Goal: Information Seeking & Learning: Learn about a topic

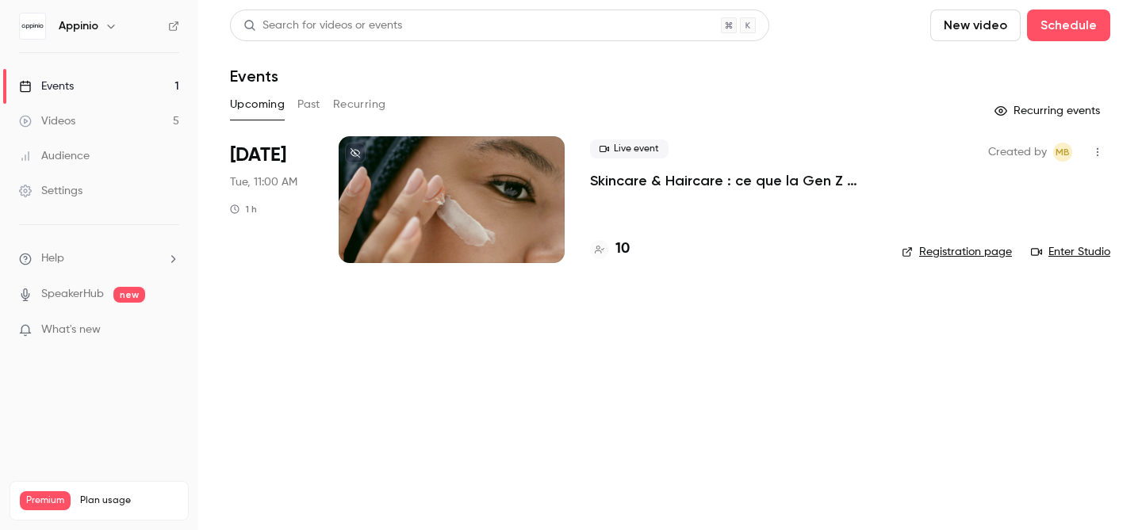
click at [111, 27] on icon "button" at bounding box center [110, 27] width 7 height 4
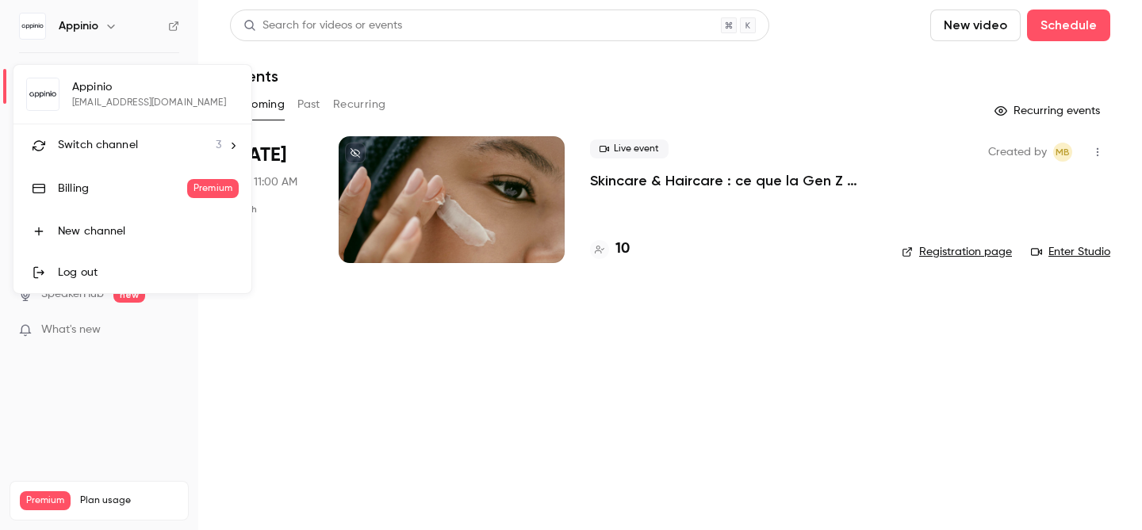
click at [230, 147] on icon at bounding box center [233, 145] width 11 height 11
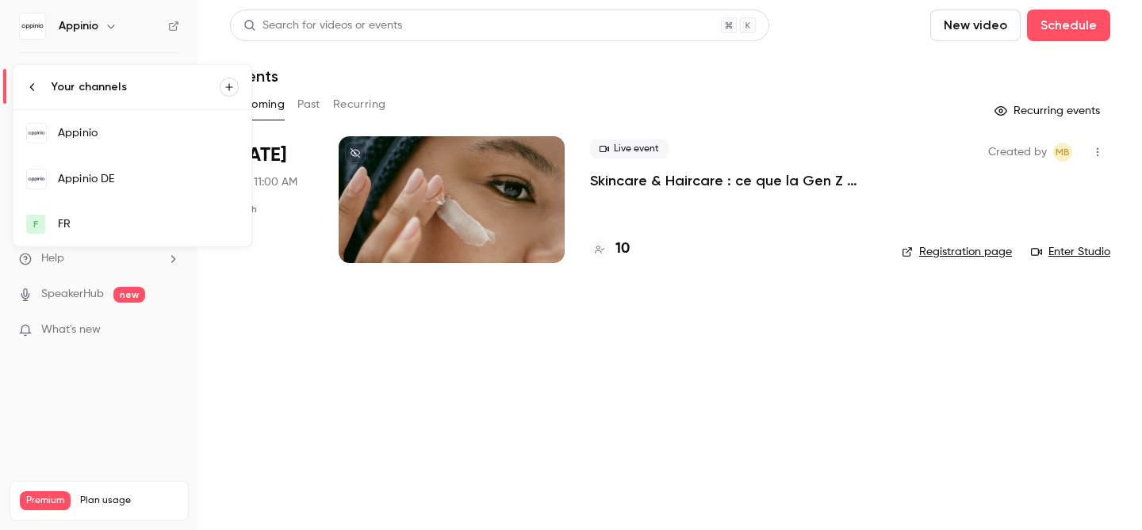
click at [109, 179] on div "Appinio DE" at bounding box center [148, 179] width 181 height 16
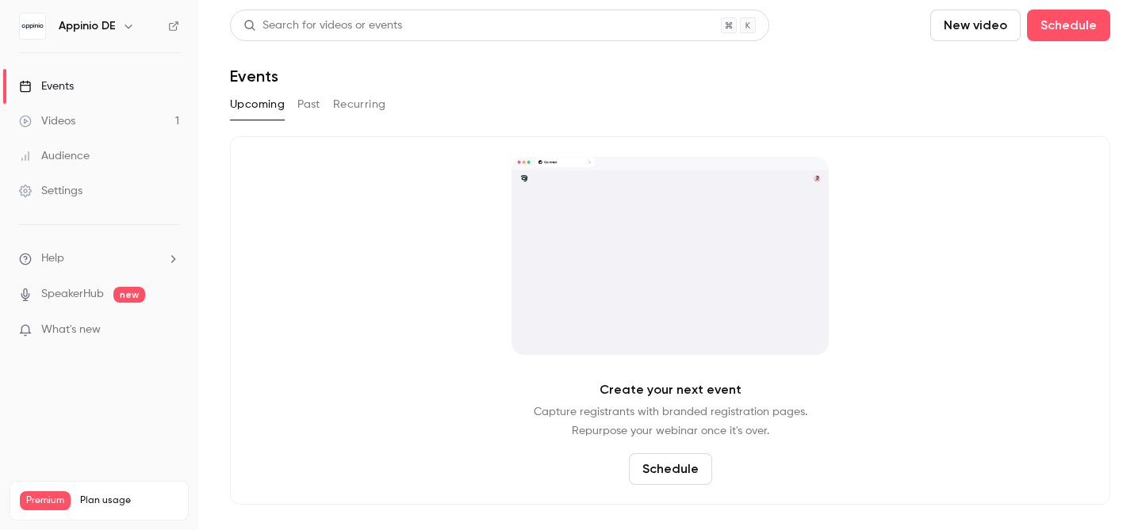
click at [304, 104] on button "Past" at bounding box center [308, 104] width 23 height 25
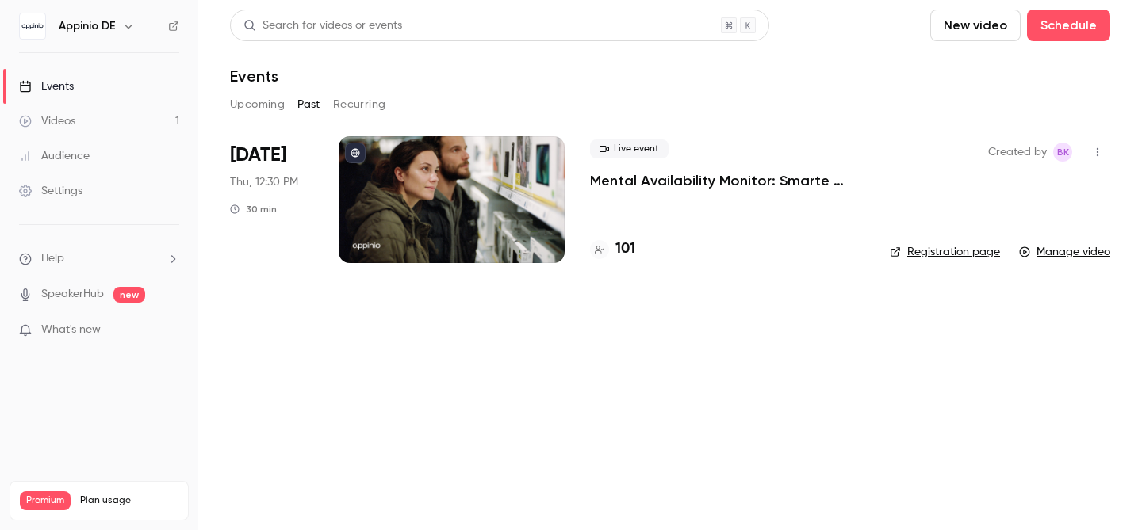
click at [706, 184] on p "Mental Availability Monitor: Smarte Insights nutzen, um deine Marke effizient z…" at bounding box center [727, 180] width 274 height 19
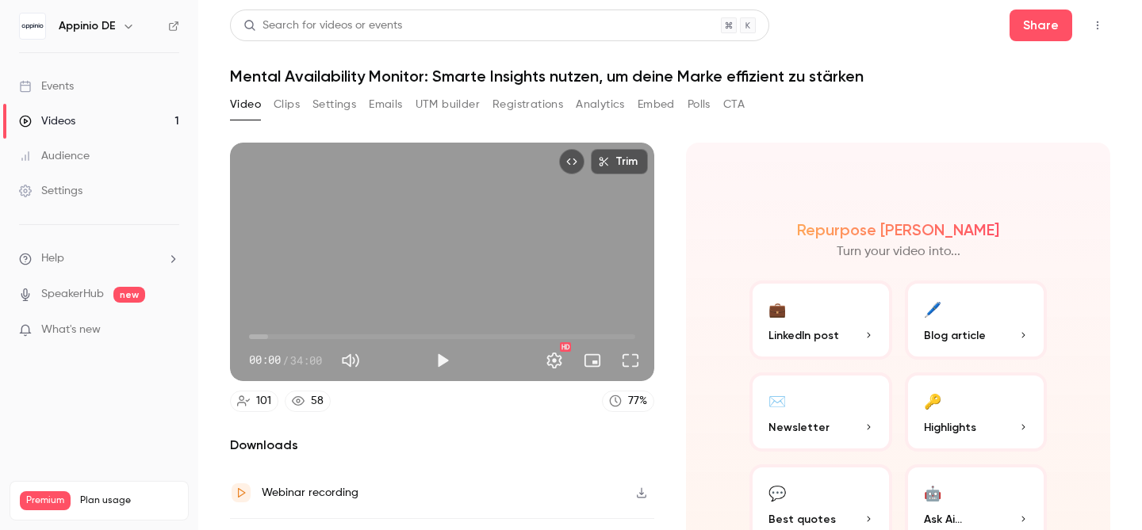
click at [598, 105] on button "Analytics" at bounding box center [600, 104] width 49 height 25
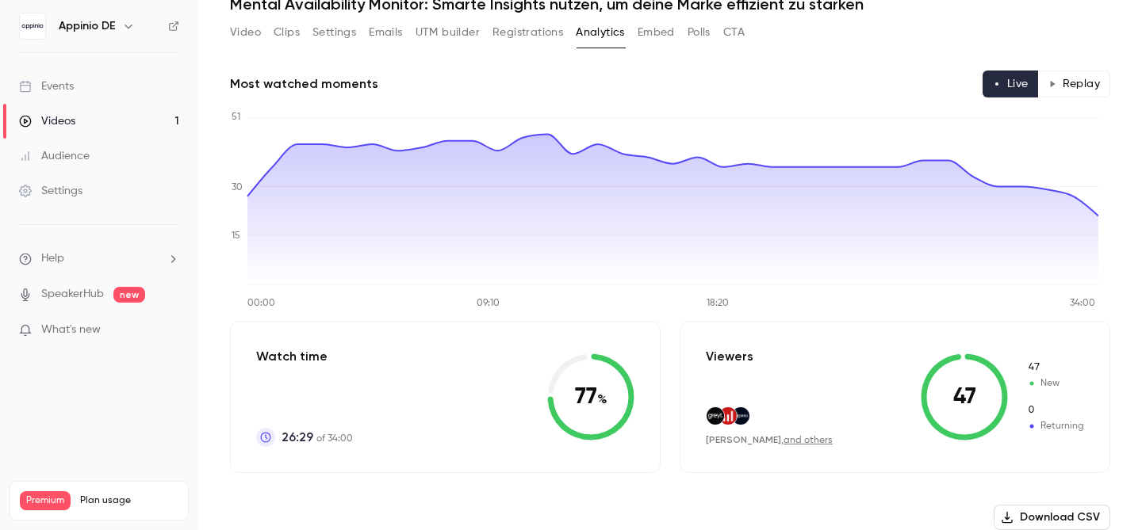
scroll to position [72, 0]
click at [1059, 81] on button "Replay" at bounding box center [1074, 84] width 72 height 27
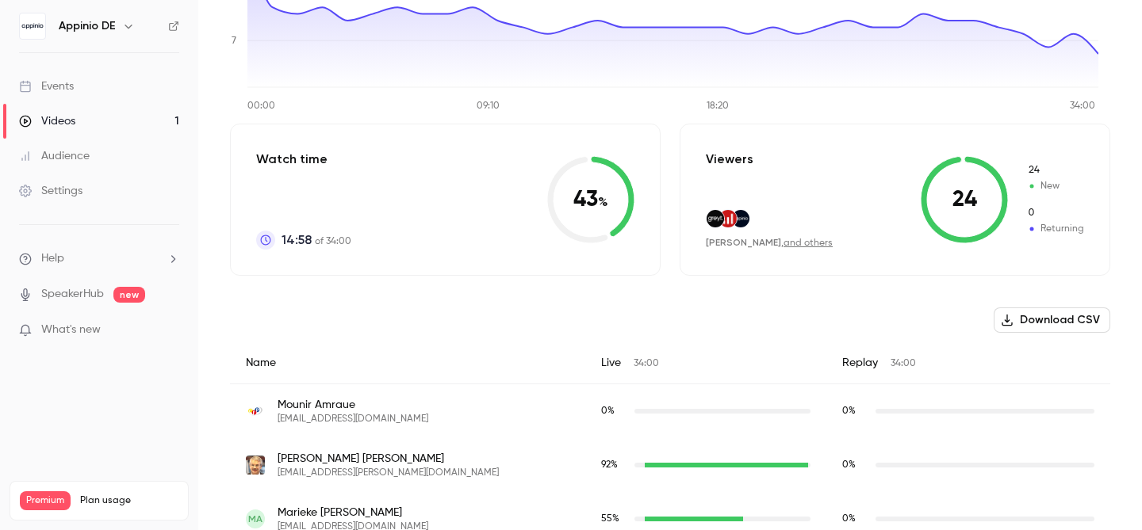
scroll to position [294, 0]
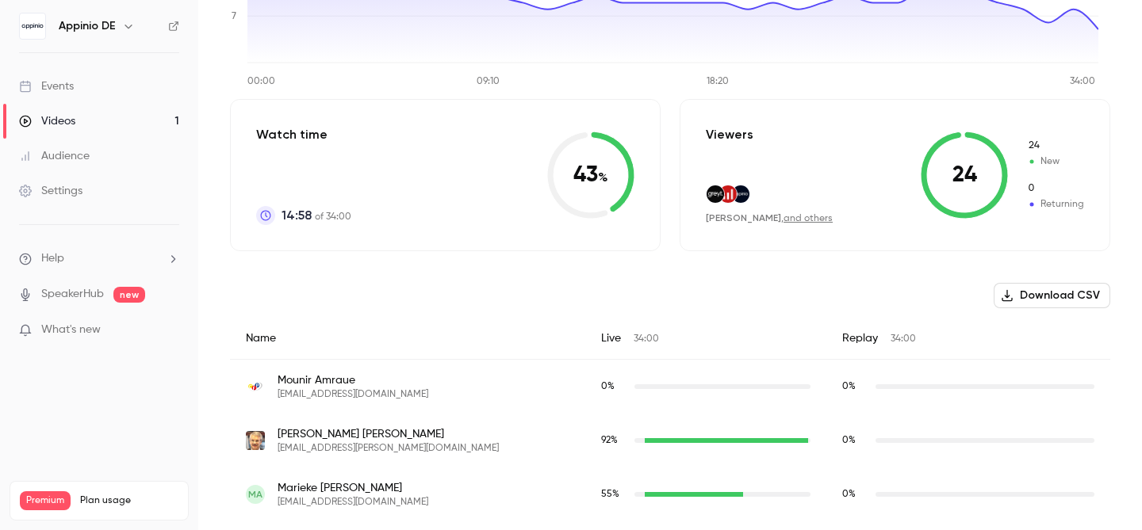
click at [783, 218] on link "and others" at bounding box center [807, 219] width 49 height 10
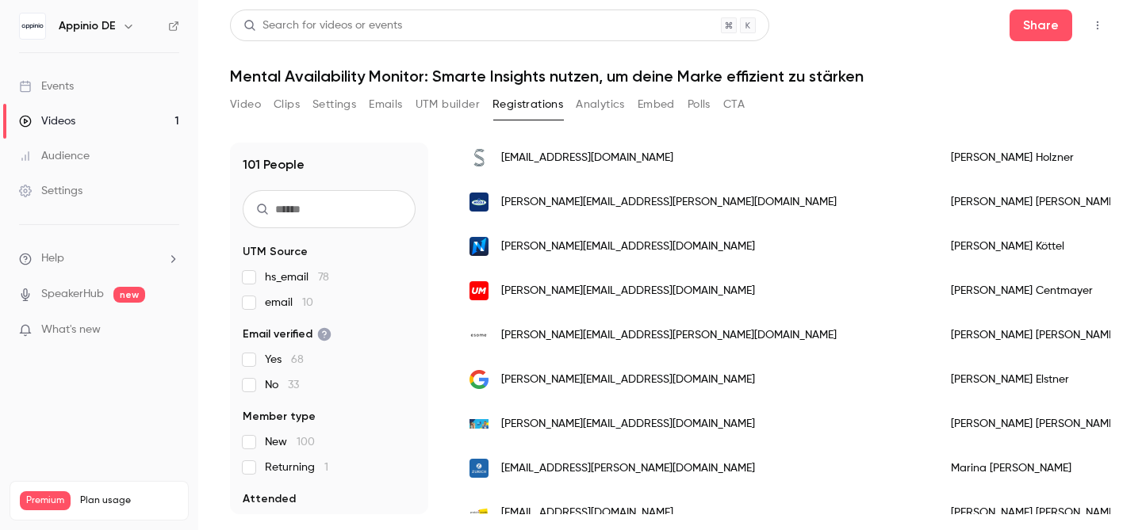
scroll to position [2012, 0]
